Goal: Use online tool/utility: Use online tool/utility

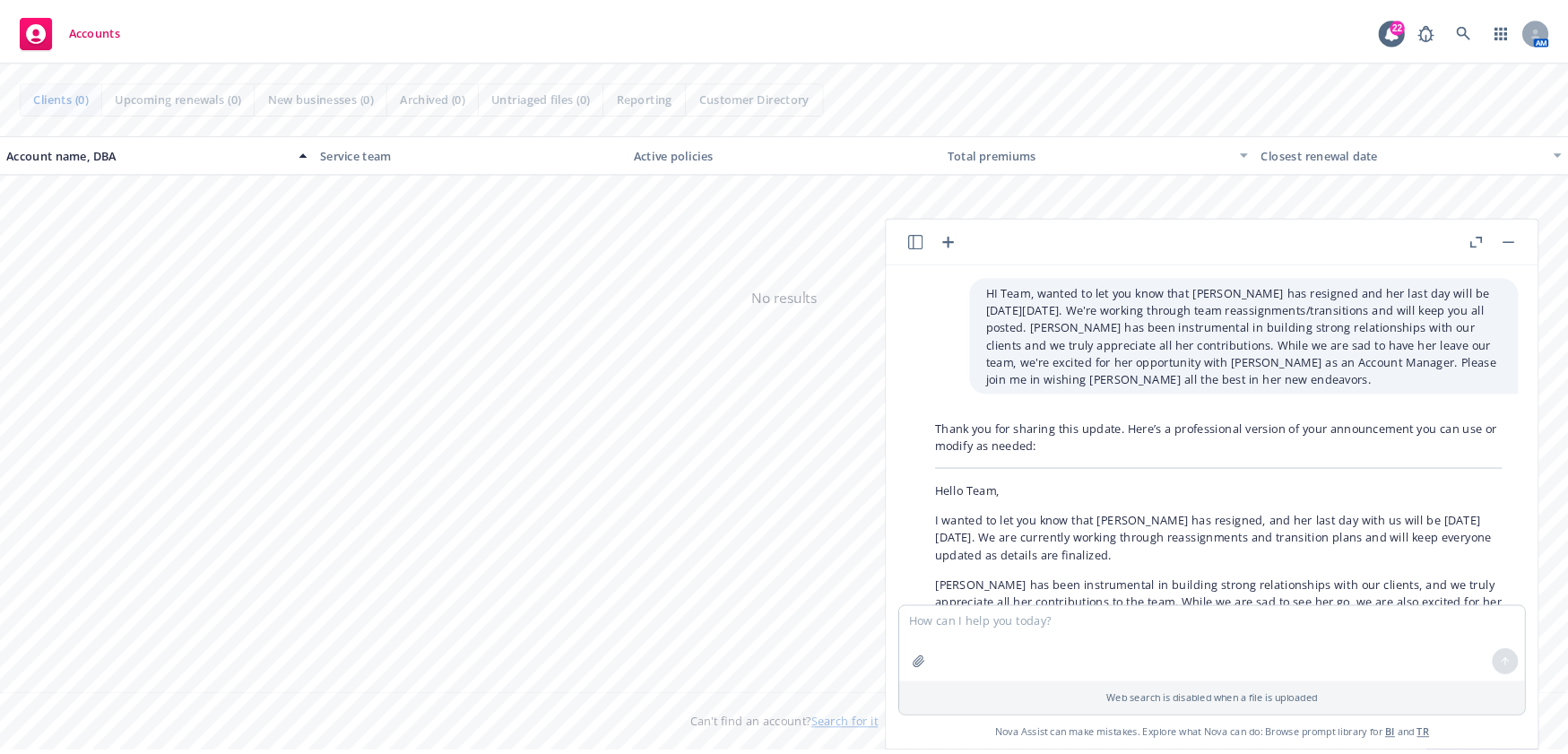
scroll to position [604, 0]
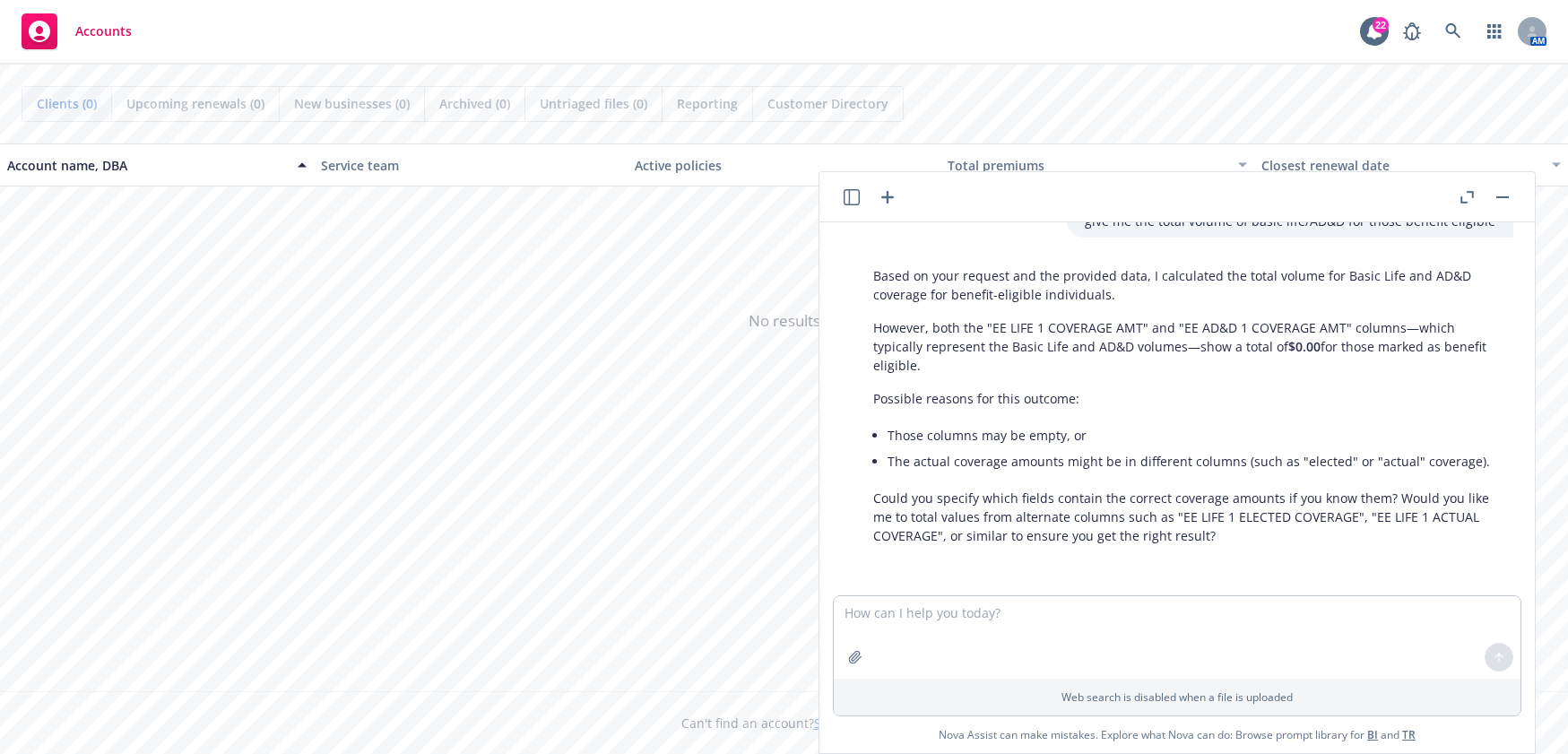
click at [1086, 611] on textarea at bounding box center [1177, 637] width 686 height 82
drag, startPoint x: 1071, startPoint y: 617, endPoint x: 857, endPoint y: 620, distance: 214.0
click at [797, 616] on body "Accounts 22 AM Clients (0) Upcoming renewals (0) New businesses (0) Archived (0…" at bounding box center [784, 377] width 1568 height 754
click at [1058, 611] on textarea "what could constitute a mental" at bounding box center [1177, 637] width 686 height 82
type textarea "what could constitute a mental health admission"
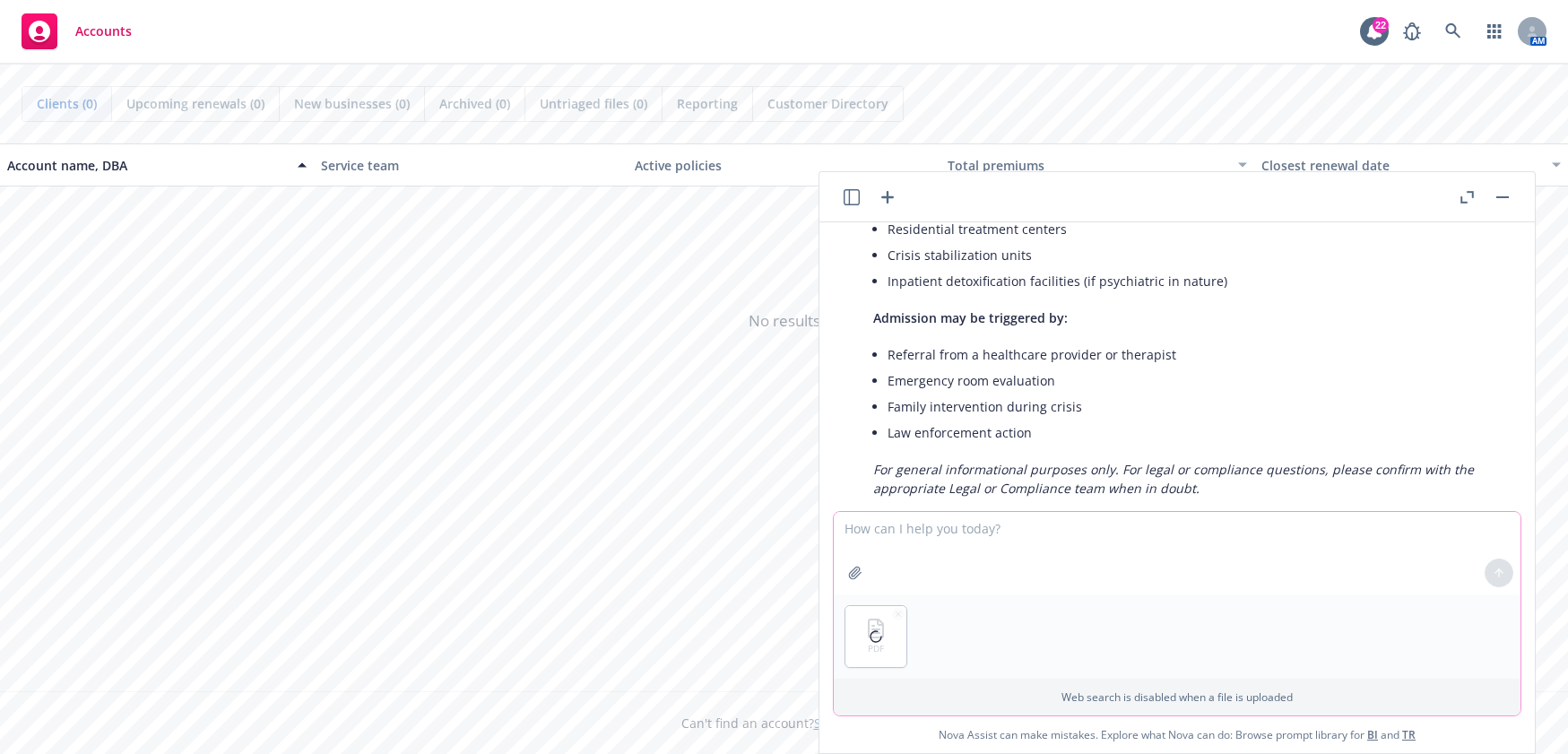
scroll to position [1559, 0]
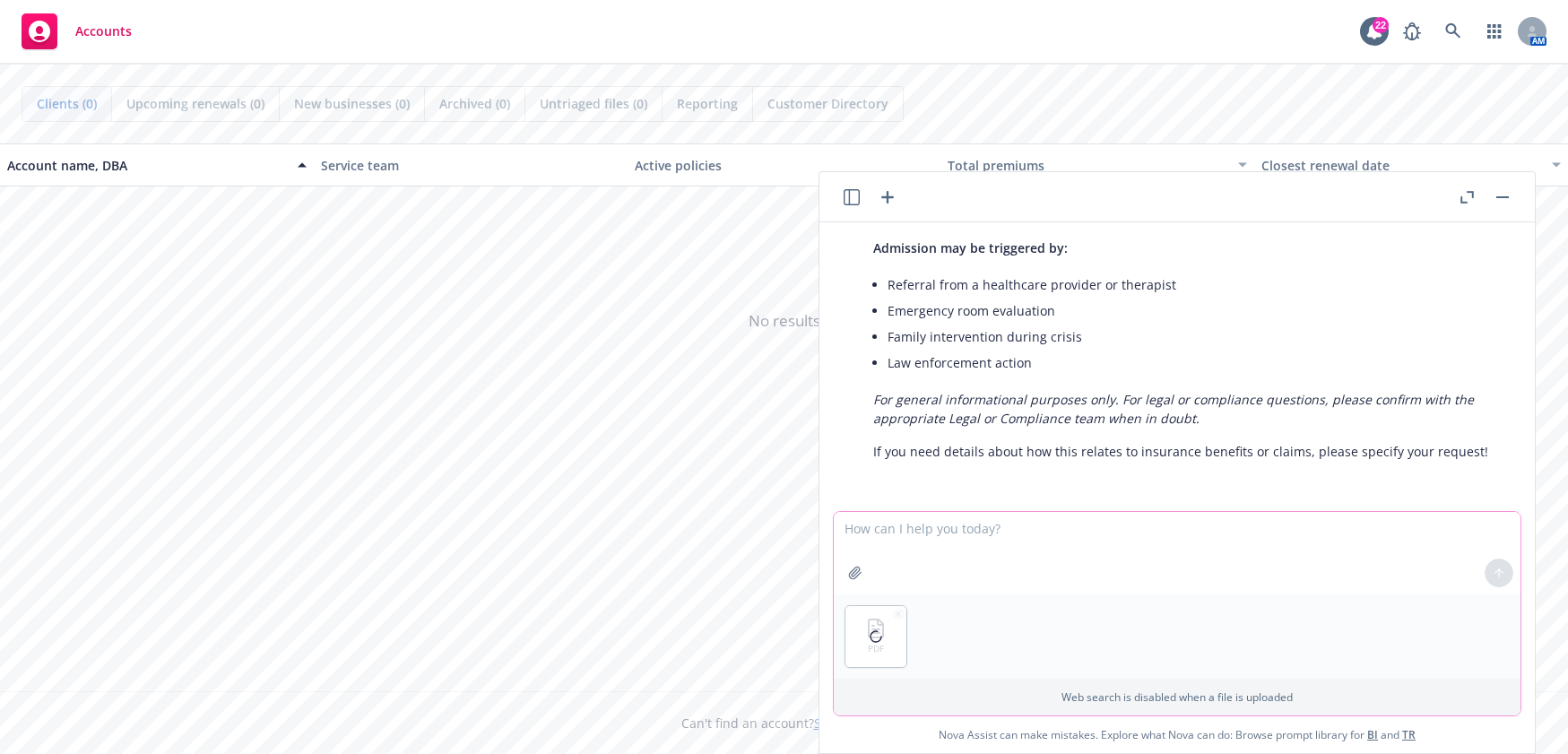
click at [968, 528] on textarea at bounding box center [1177, 553] width 686 height 82
type textarea "summarize this in a side by side table"
click at [1492, 575] on button at bounding box center [1499, 573] width 29 height 29
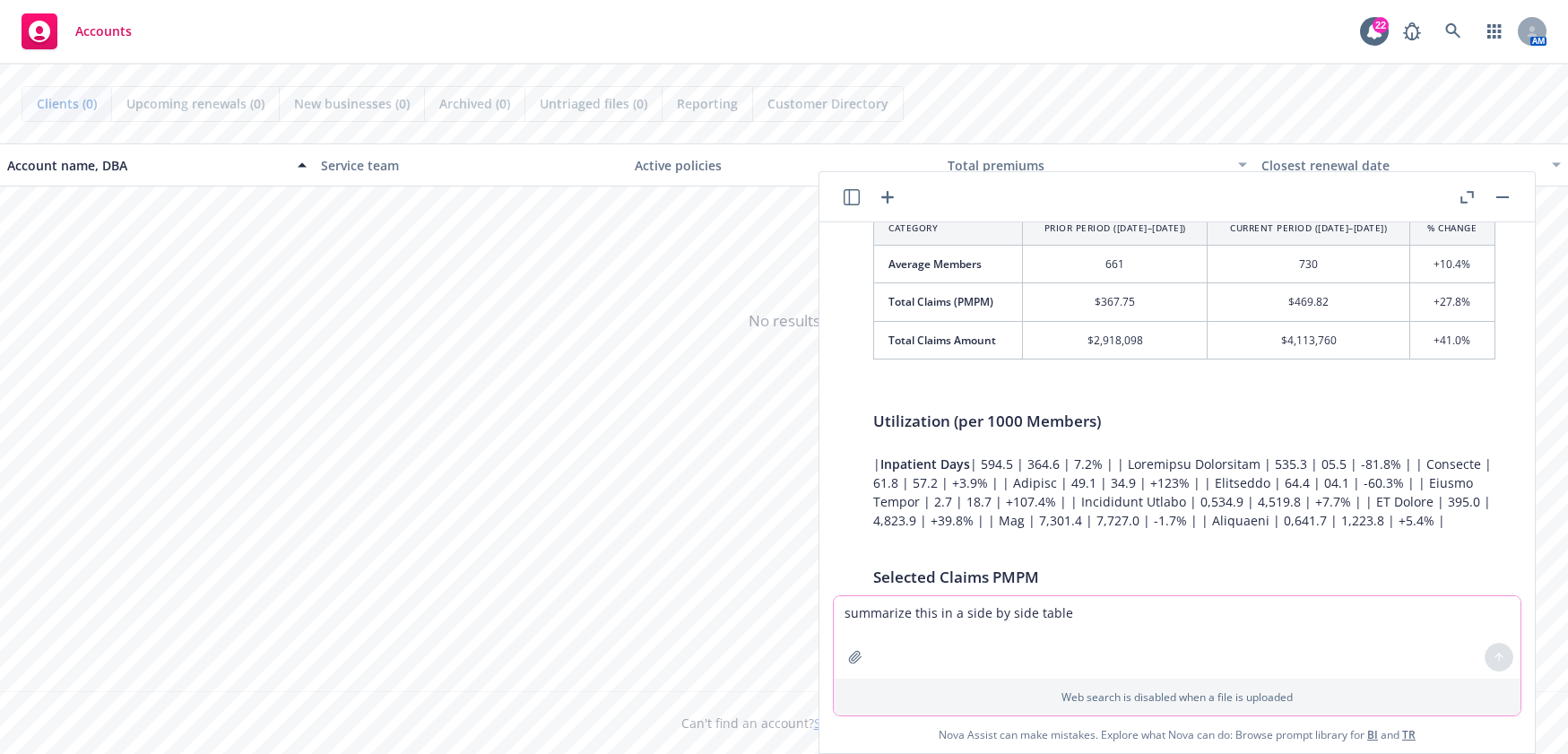
scroll to position [1917, 0]
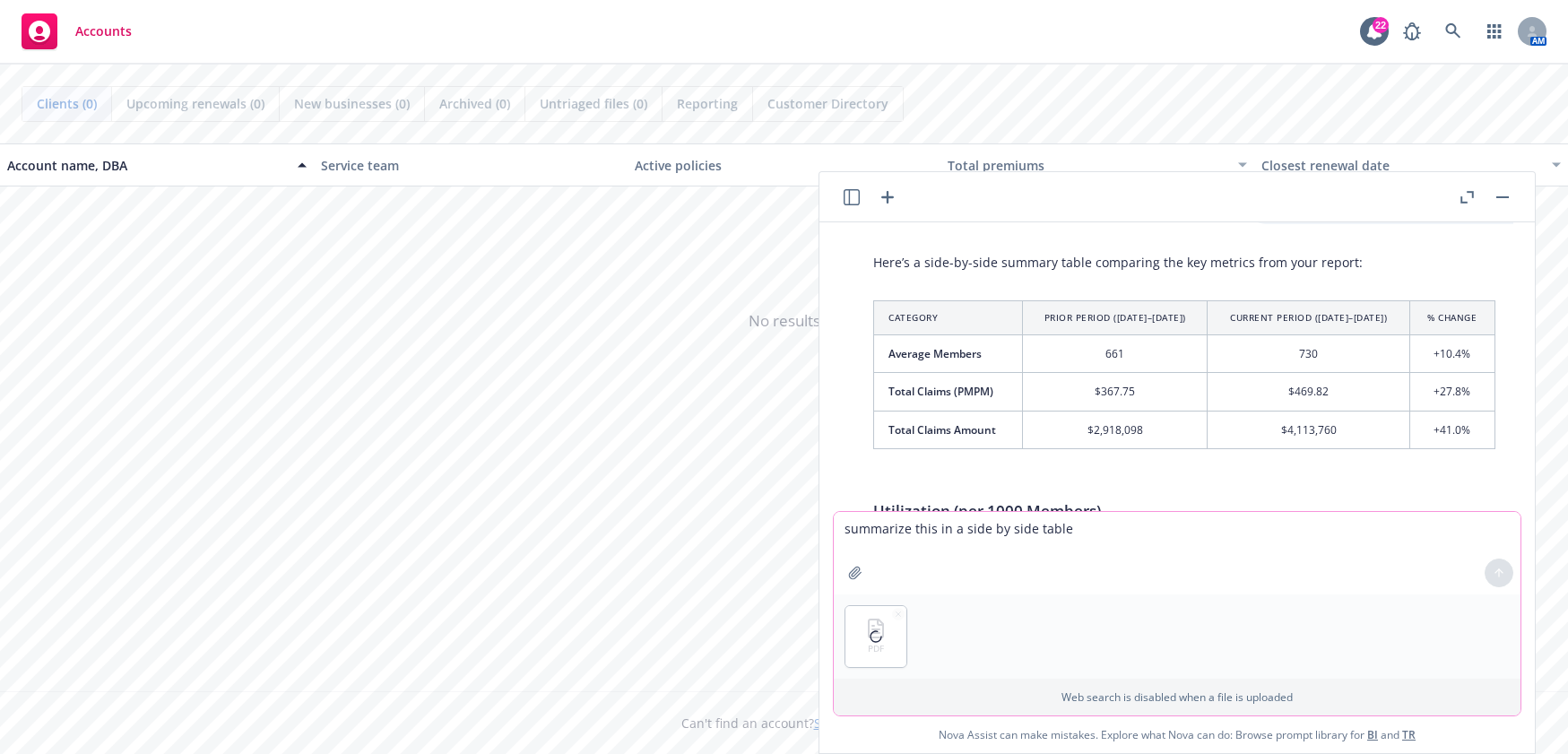
click at [959, 538] on textarea "summarize this in a side by side table" at bounding box center [1177, 553] width 686 height 82
type textarea "provide a side by side summary table of this"
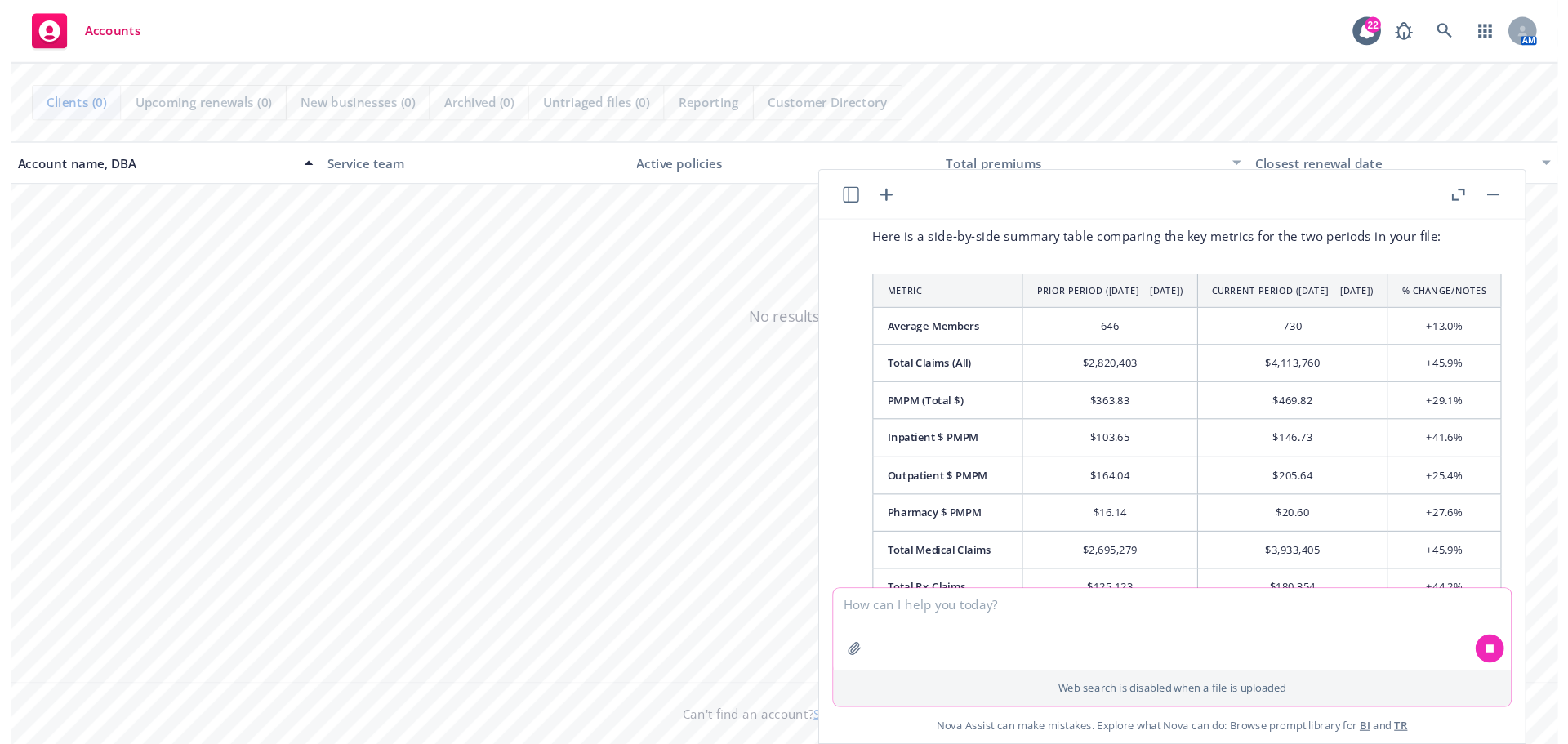
scroll to position [2648, 0]
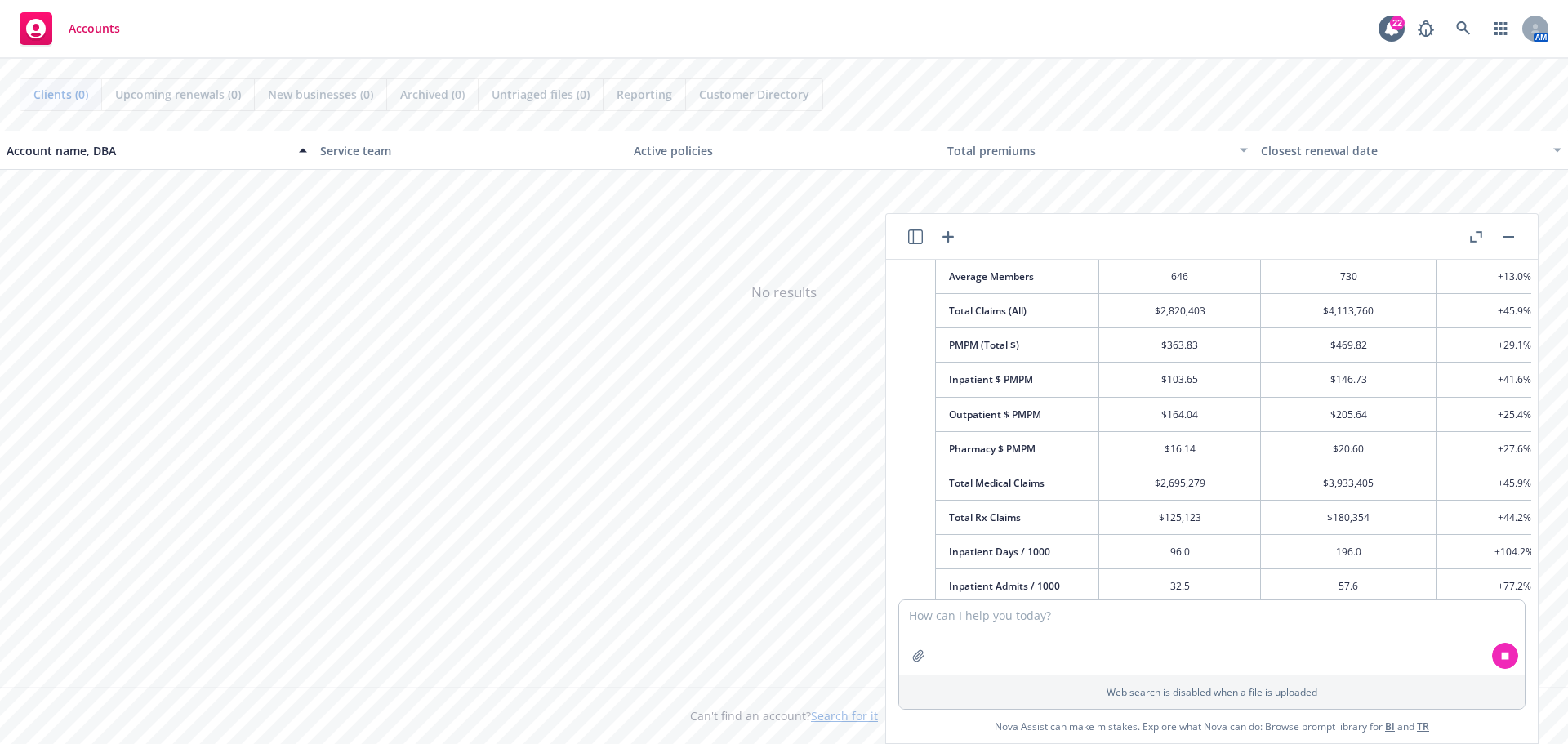
click at [1480, 238] on icon "button" at bounding box center [1476, 236] width 12 height 11
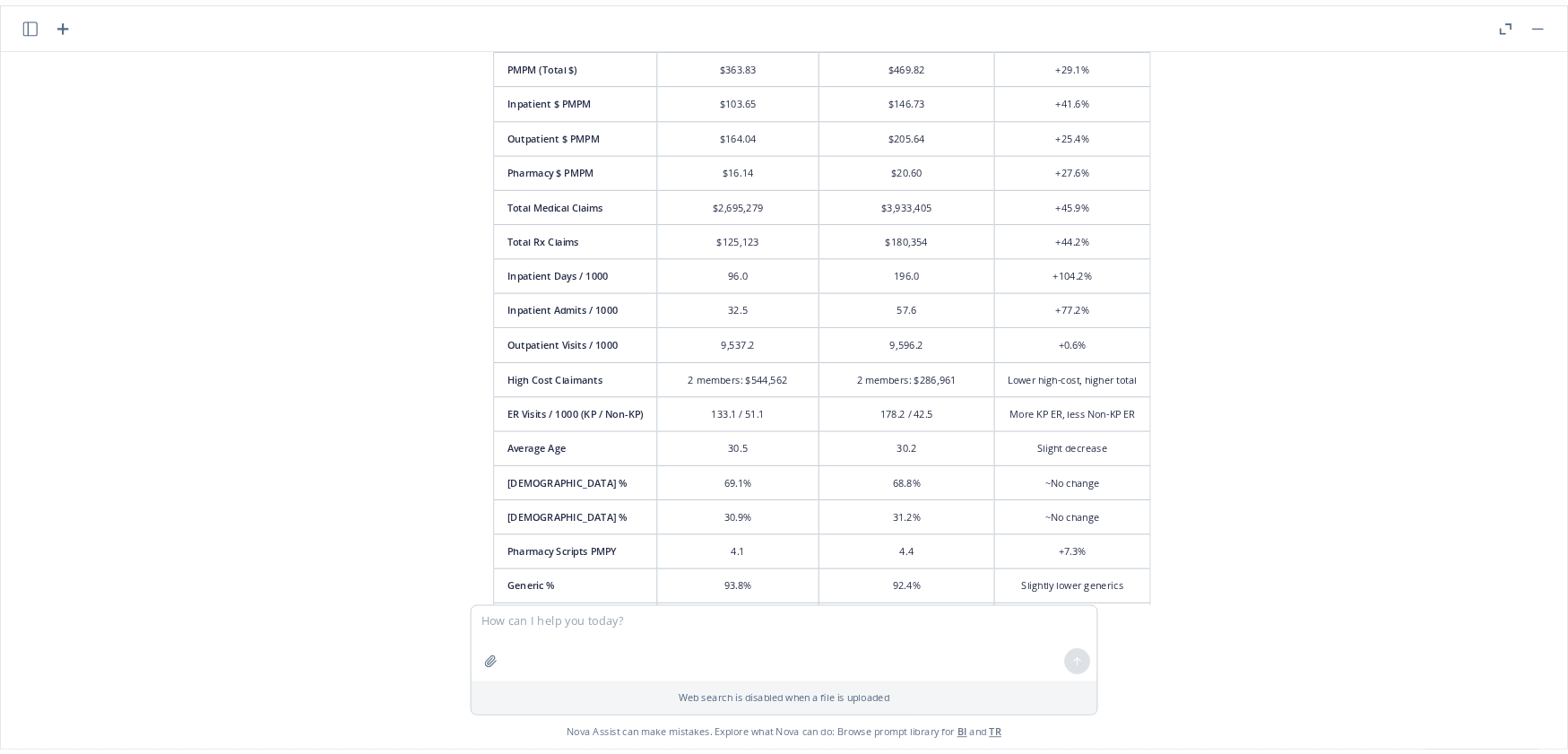
scroll to position [2783, 0]
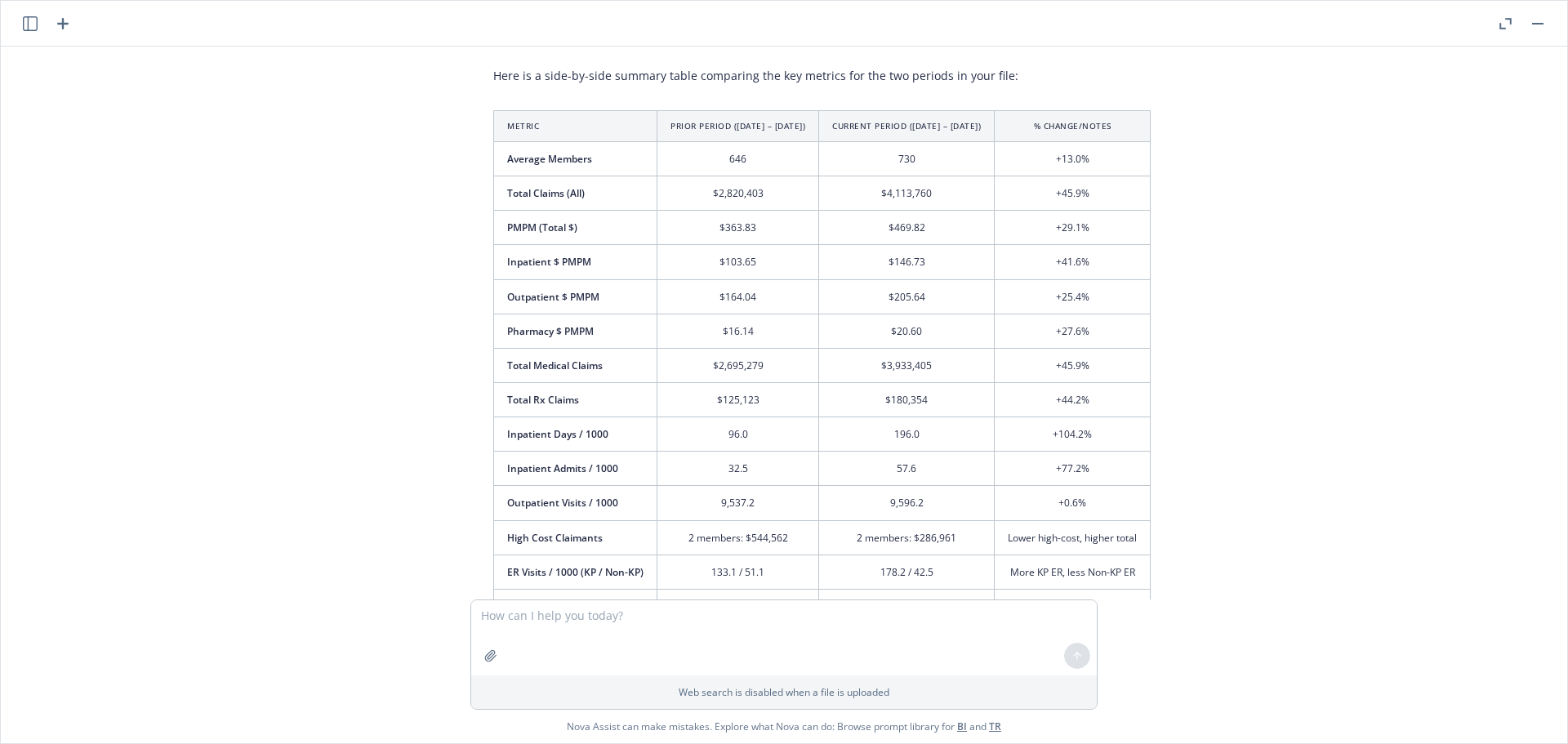
click at [1301, 365] on div "HI Team, wanted to let you know that [PERSON_NAME] has resigned and her last da…" at bounding box center [784, 323] width 1553 height 553
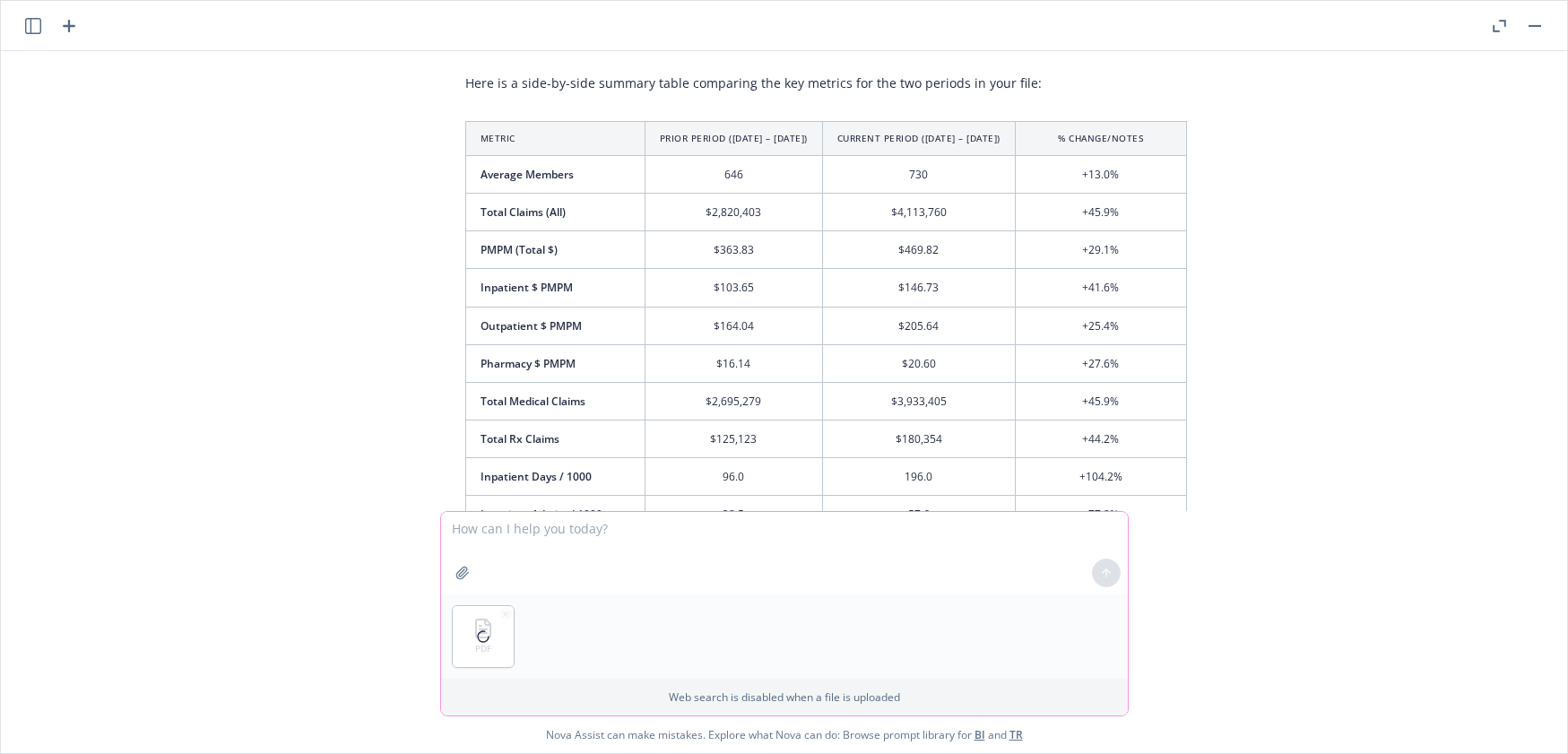
click at [579, 527] on textarea at bounding box center [784, 553] width 686 height 82
type textarea "summarize in a side by side table"
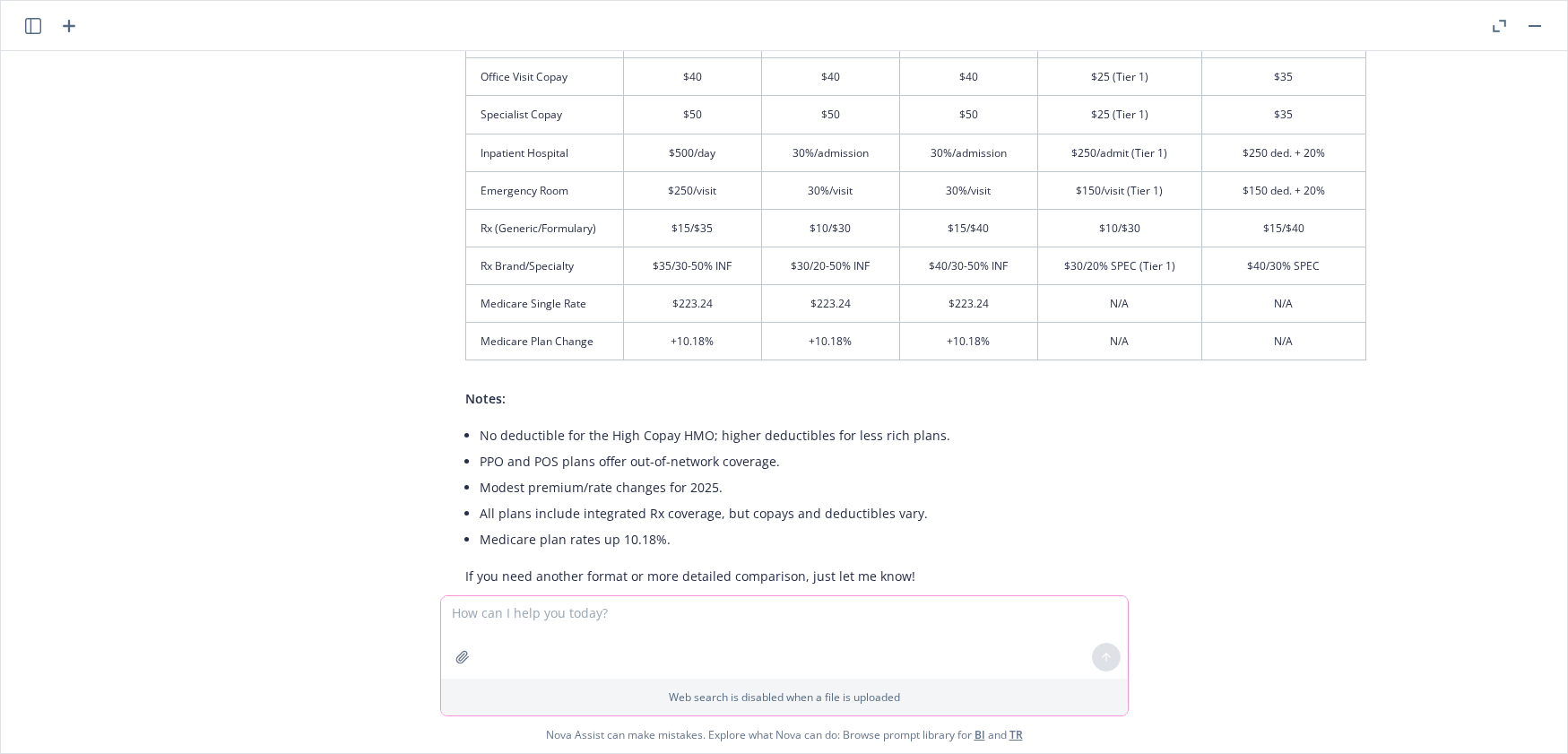
scroll to position [4410, 0]
